Goal: Register for event/course

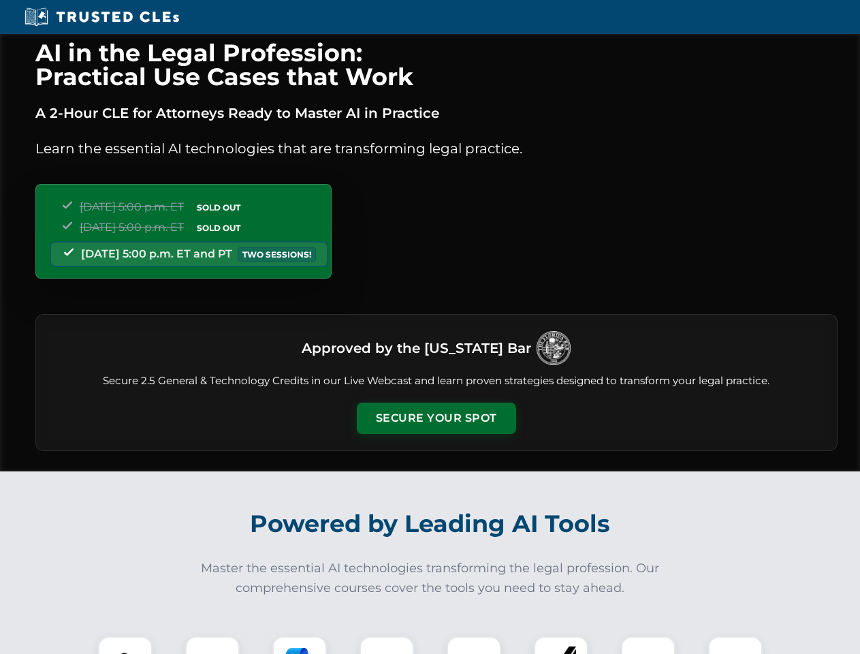
click at [436, 418] on button "Secure Your Spot" at bounding box center [436, 418] width 159 height 31
click at [125, 645] on img at bounding box center [126, 664] width 40 height 40
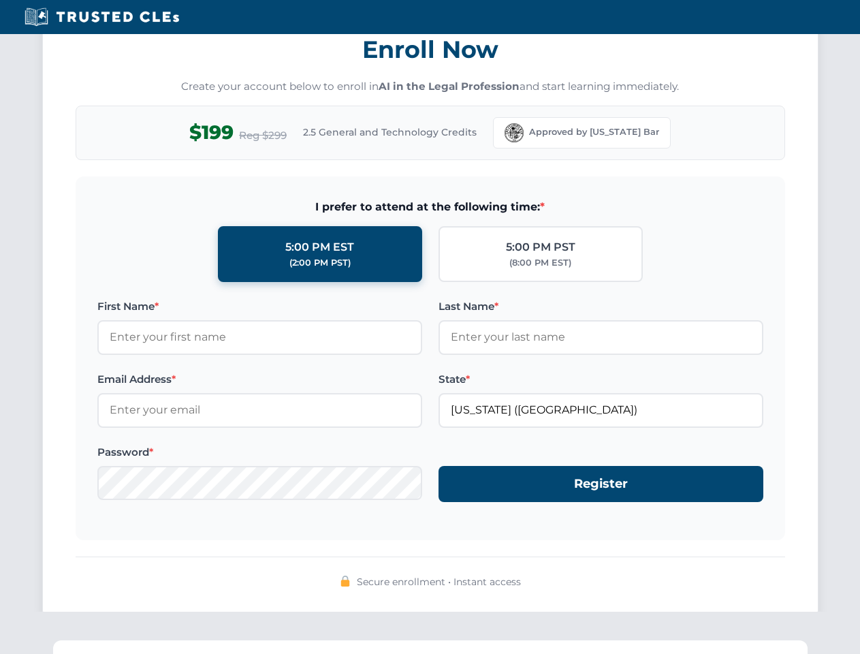
scroll to position [1337, 0]
